Goal: Transaction & Acquisition: Purchase product/service

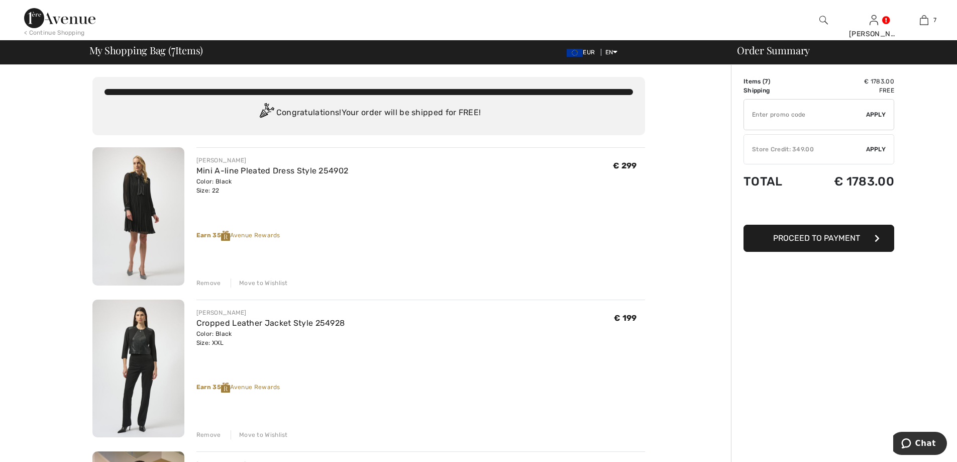
click at [255, 283] on div "Move to Wishlist" at bounding box center [259, 282] width 57 height 9
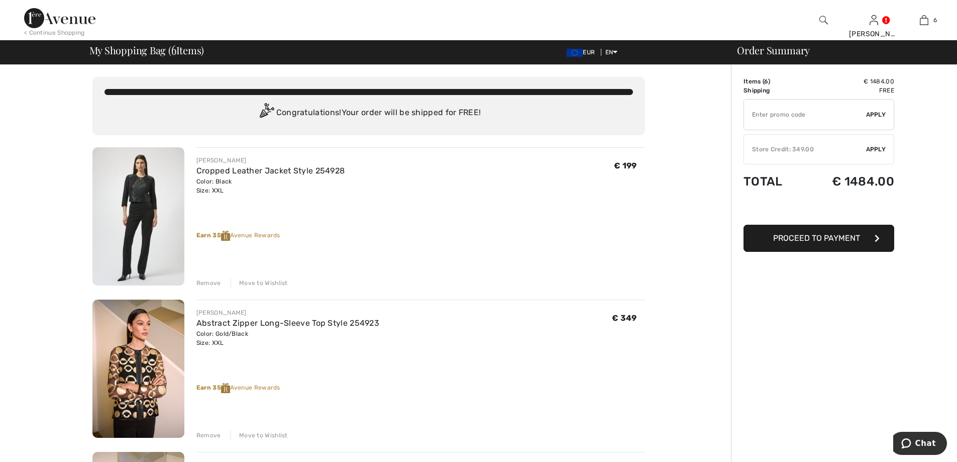
click at [254, 283] on div "Move to Wishlist" at bounding box center [259, 282] width 57 height 9
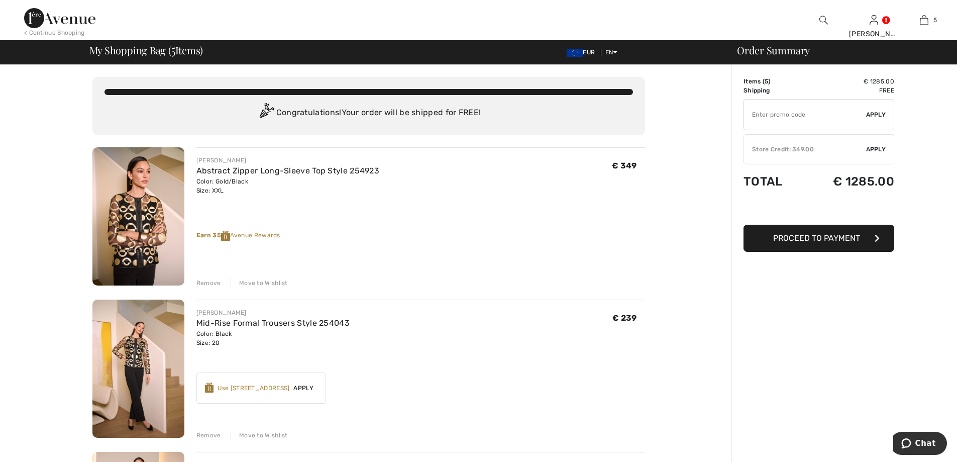
click at [252, 281] on div "Move to Wishlist" at bounding box center [259, 282] width 57 height 9
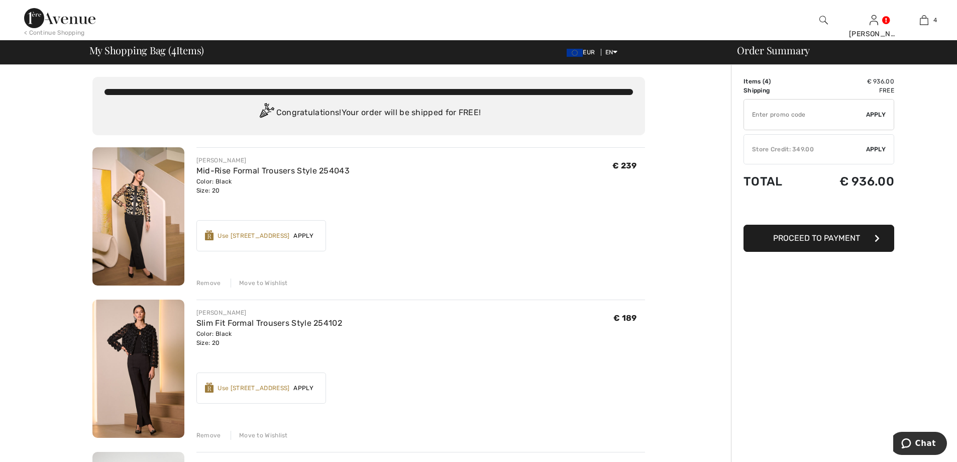
click at [252, 281] on div "Move to Wishlist" at bounding box center [259, 282] width 57 height 9
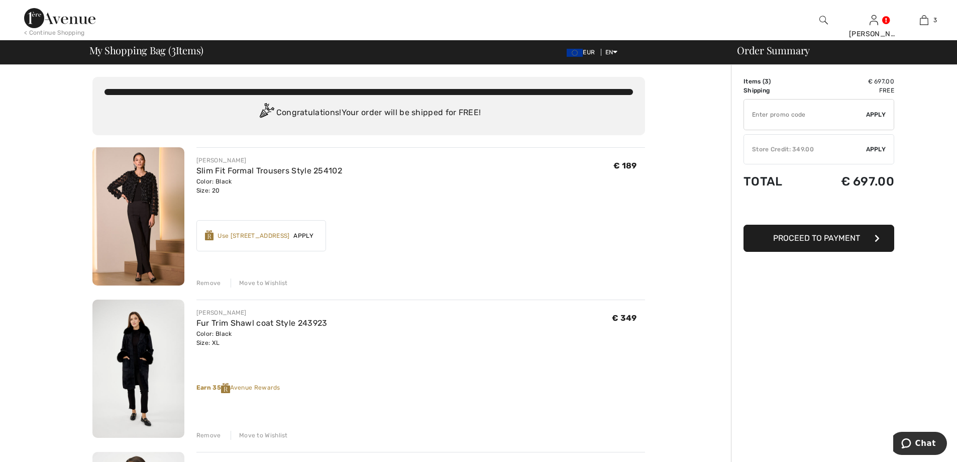
click at [252, 281] on div "Move to Wishlist" at bounding box center [259, 282] width 57 height 9
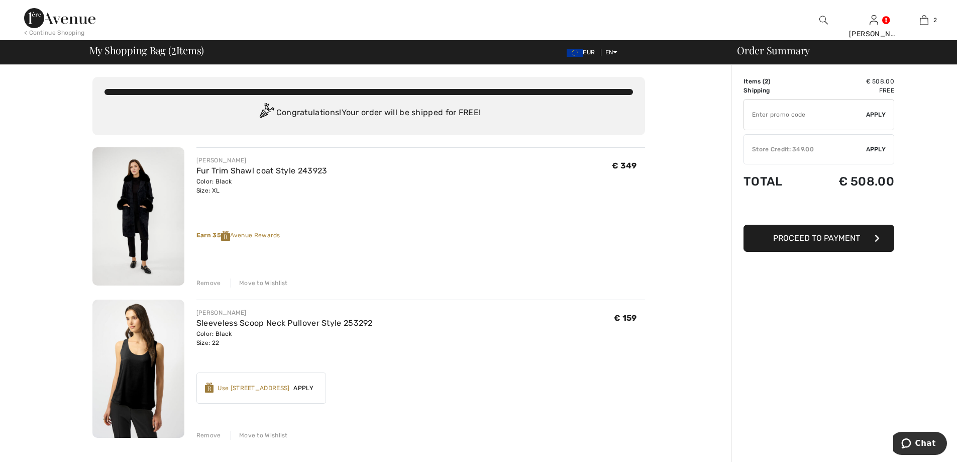
click at [255, 434] on div "Move to Wishlist" at bounding box center [259, 434] width 57 height 9
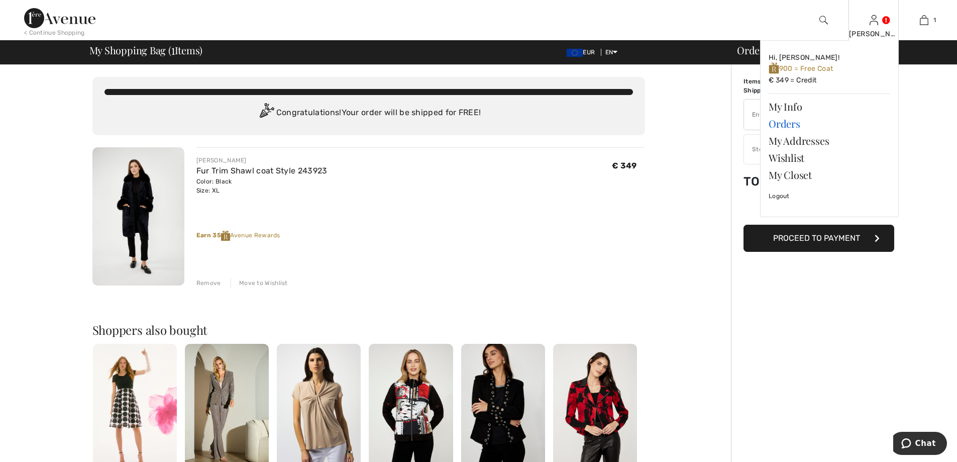
click at [784, 122] on link "Orders" at bounding box center [829, 123] width 122 height 17
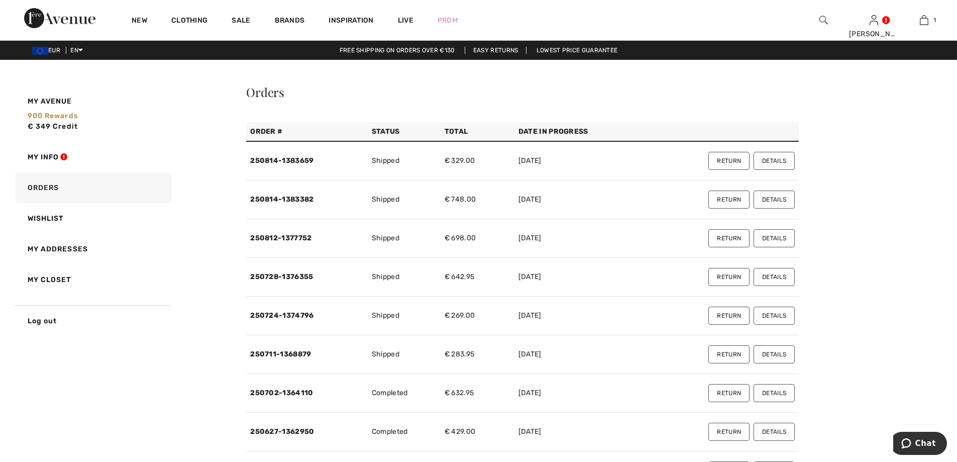
click at [770, 159] on button "Details" at bounding box center [773, 161] width 41 height 18
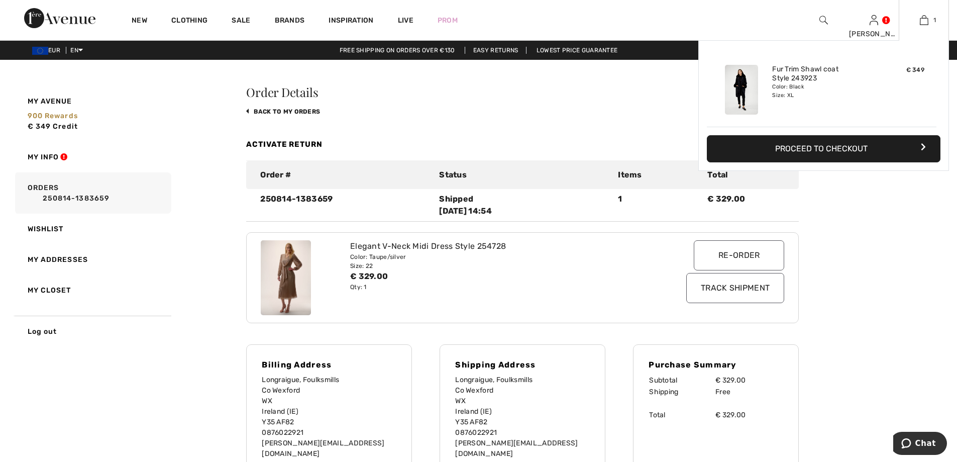
click at [837, 151] on button "Proceed to Checkout" at bounding box center [824, 148] width 234 height 27
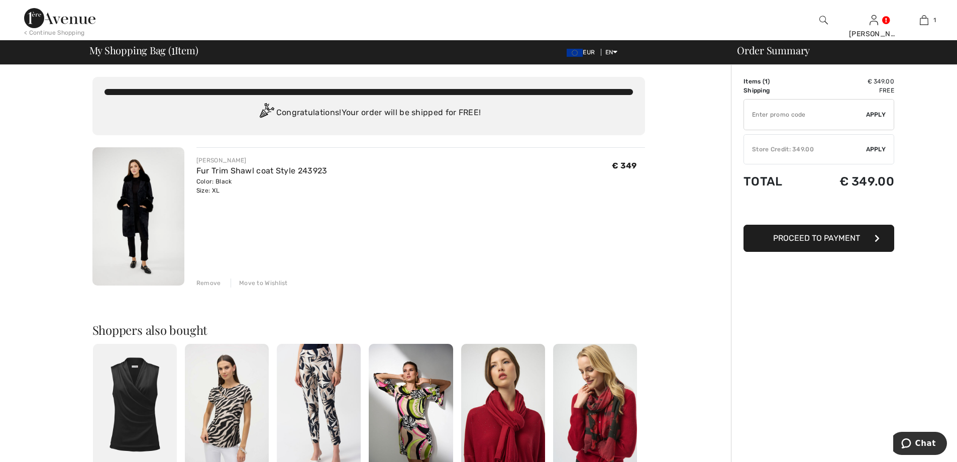
click at [789, 244] on button "Proceed to Payment" at bounding box center [818, 237] width 151 height 27
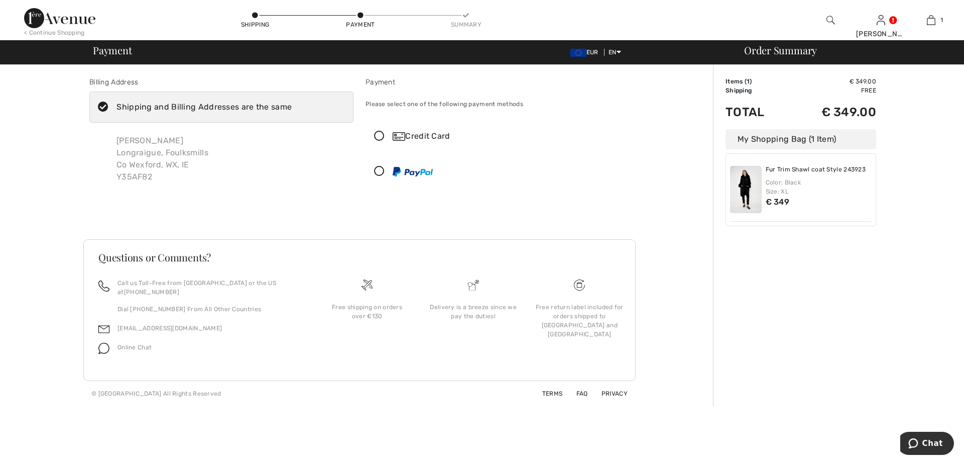
click at [378, 133] on icon at bounding box center [379, 136] width 27 height 11
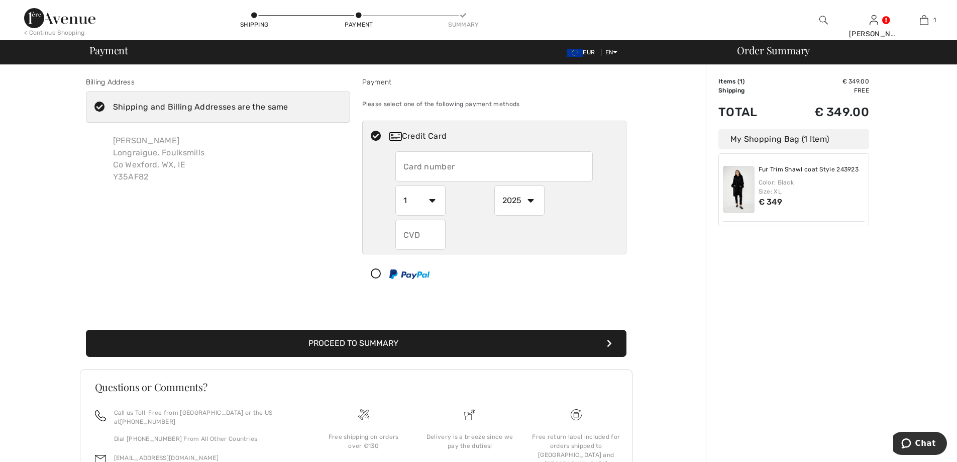
click at [414, 164] on input "text" at bounding box center [493, 166] width 197 height 30
type input "5354564624107310"
click at [531, 198] on select "2025 2026 2027 2028 2029 2030 2031 2032 2033 2034 2035" at bounding box center [519, 200] width 50 height 30
select select "2030"
click at [494, 185] on select "2025 2026 2027 2028 2029 2030 2031 2032 2033 2034 2035" at bounding box center [519, 200] width 50 height 30
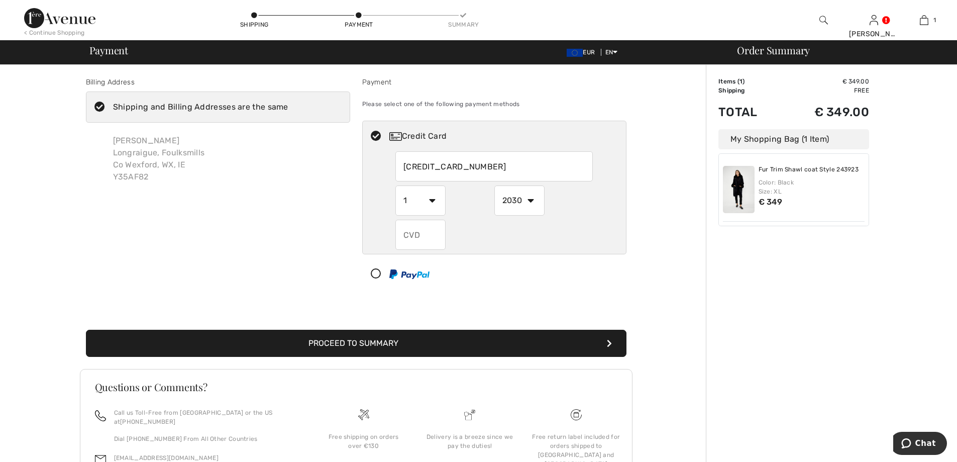
click at [416, 234] on input "text" at bounding box center [420, 234] width 50 height 30
type input "827"
click at [344, 345] on button "Proceed to Summary" at bounding box center [356, 342] width 540 height 27
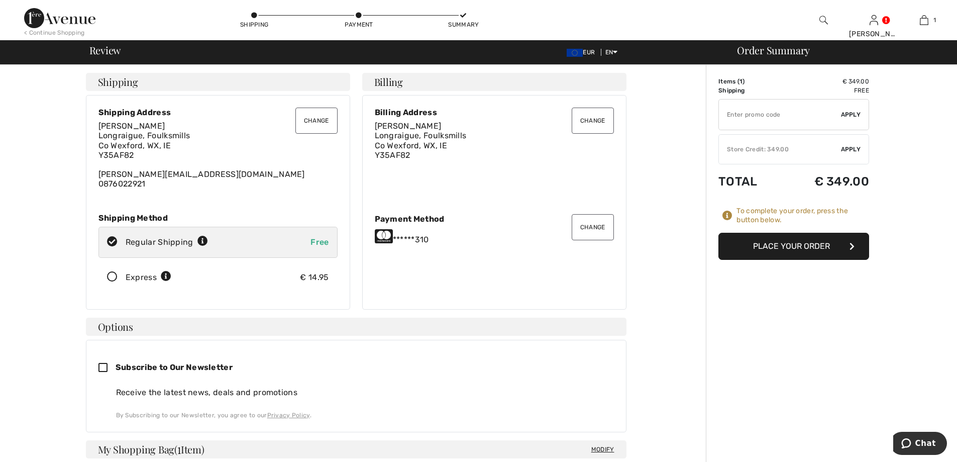
click at [115, 278] on icon at bounding box center [112, 277] width 27 height 11
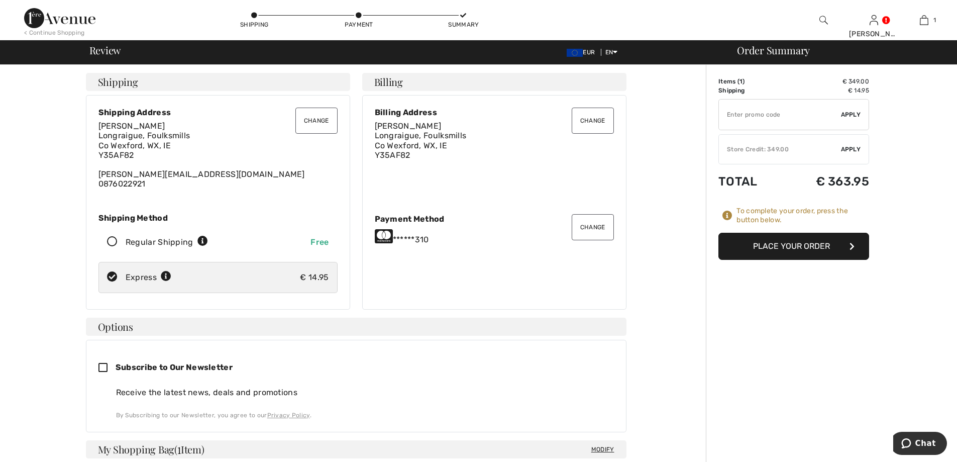
click at [779, 244] on button "Place Your Order" at bounding box center [793, 246] width 151 height 27
